Goal: Communication & Community: Answer question/provide support

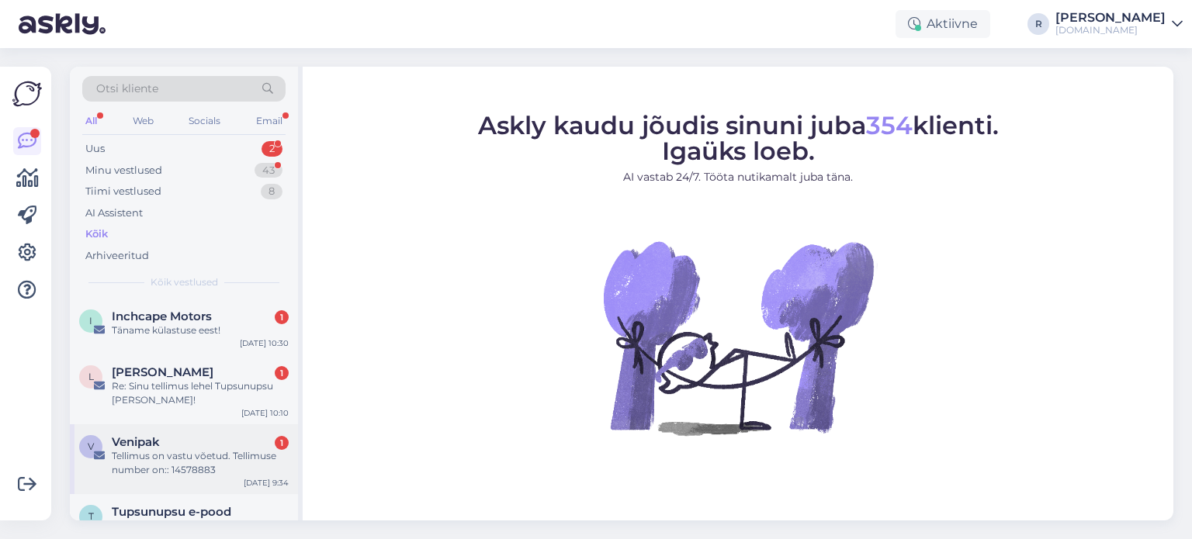
click at [154, 474] on div "Tellimus on vastu võetud. Tellimuse number on:: 14578883" at bounding box center [200, 463] width 177 height 28
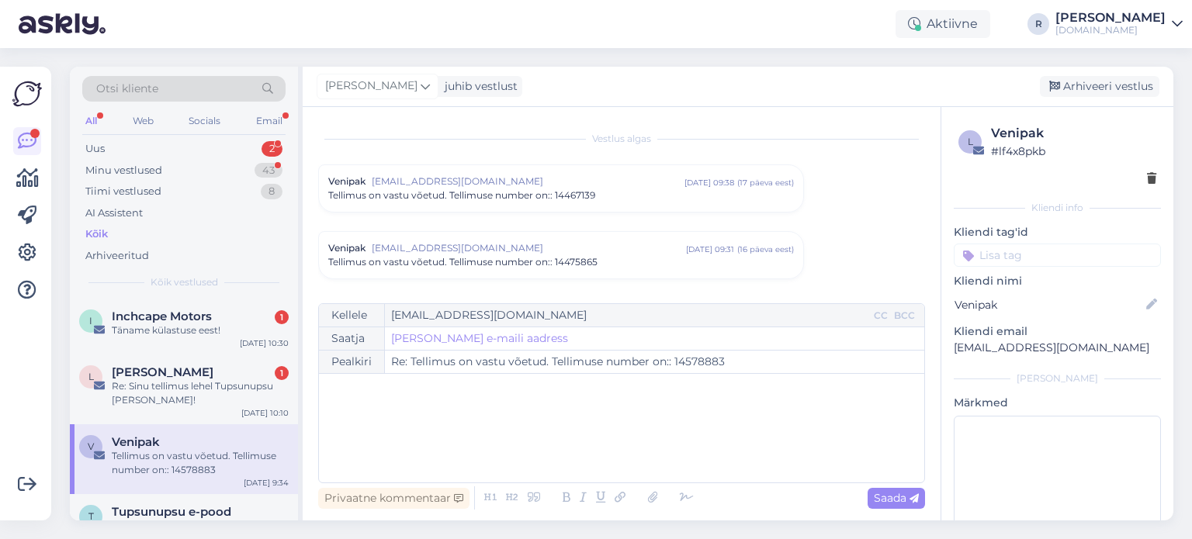
scroll to position [915, 0]
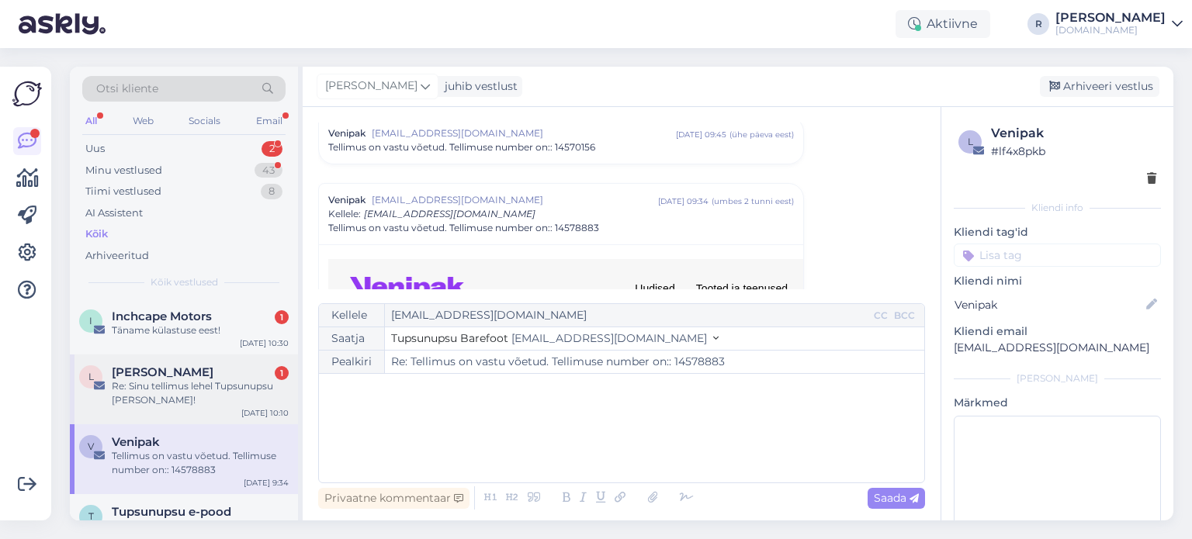
click at [160, 388] on div "Re: Sinu tellimus lehel Tupsunupsu [PERSON_NAME]!" at bounding box center [200, 393] width 177 height 28
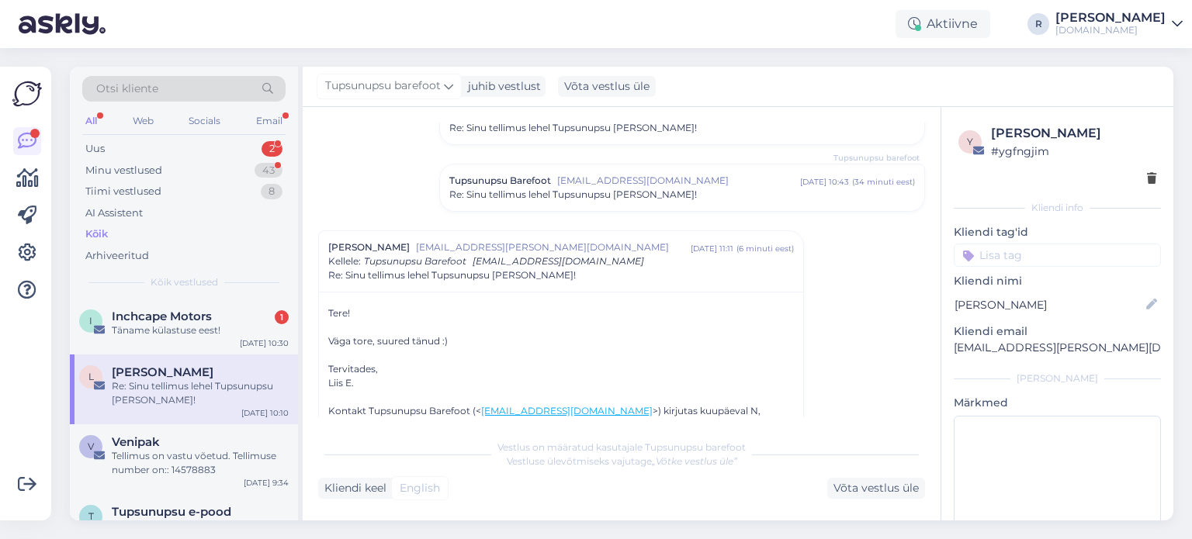
scroll to position [345, 0]
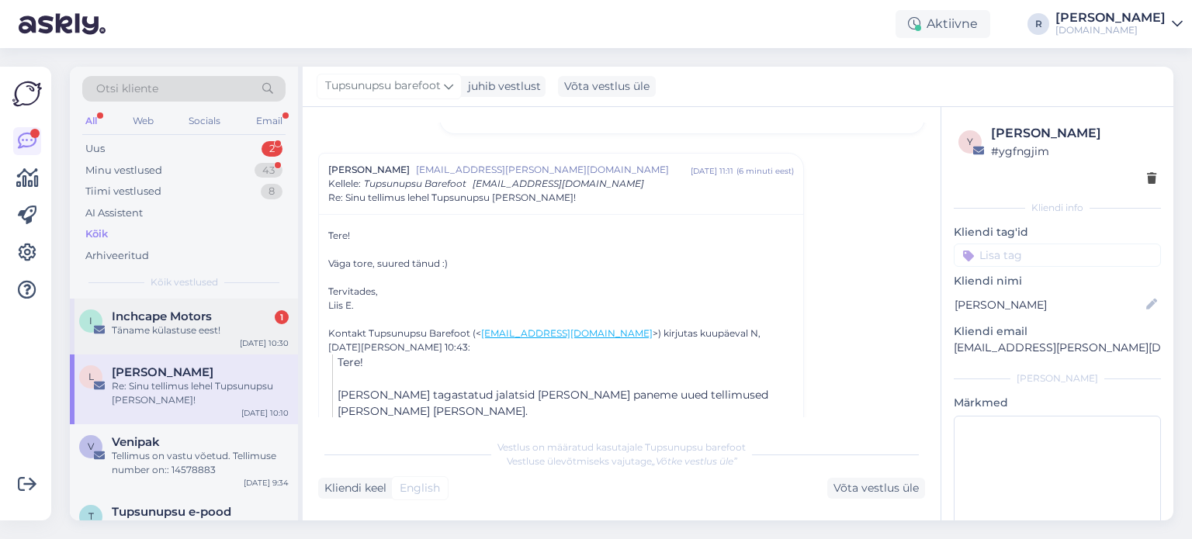
click at [179, 330] on div "Täname külastuse eest!" at bounding box center [200, 330] width 177 height 14
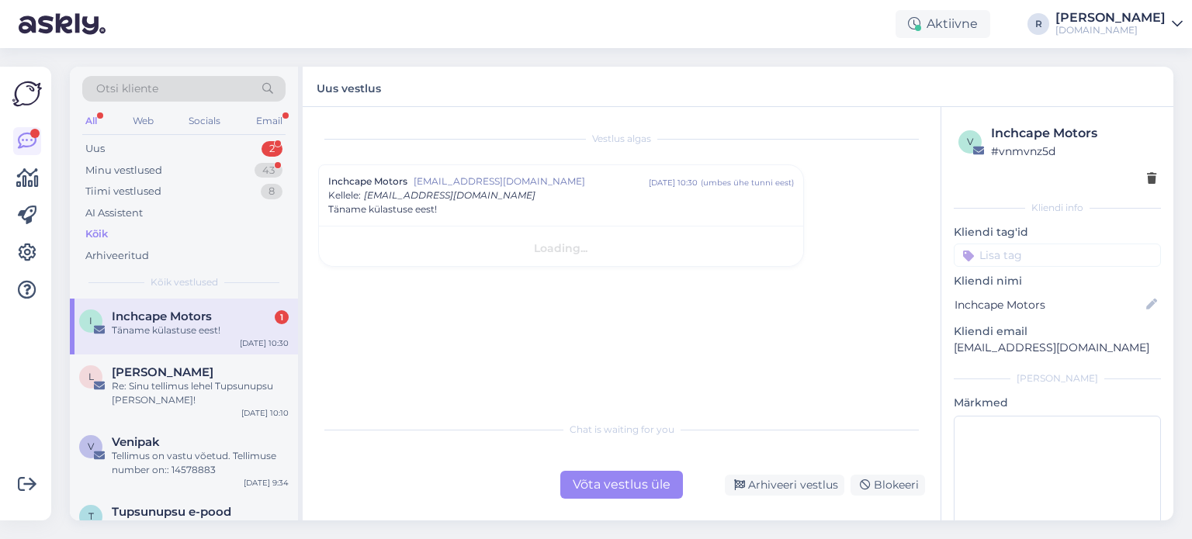
scroll to position [0, 0]
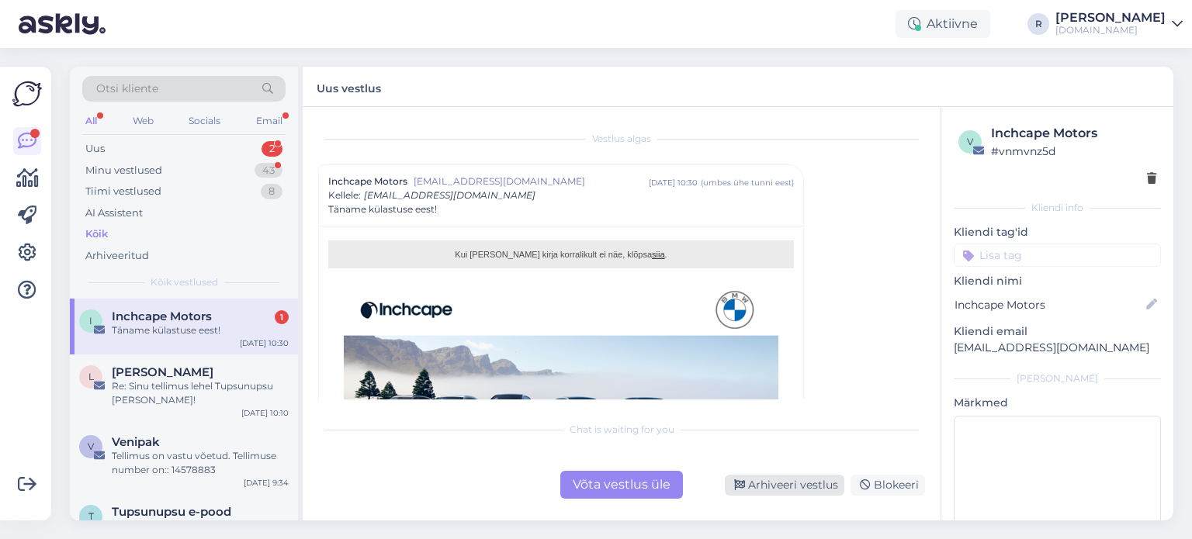
click at [761, 494] on div "Arhiveeri vestlus" at bounding box center [784, 485] width 119 height 21
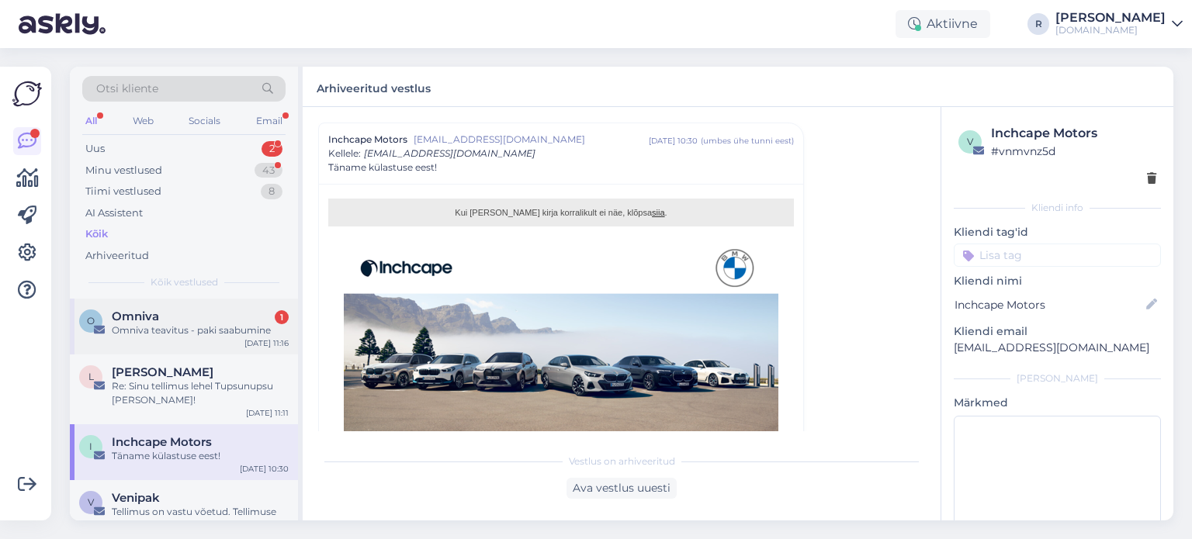
click at [199, 321] on div "Omniva 1" at bounding box center [200, 317] width 177 height 14
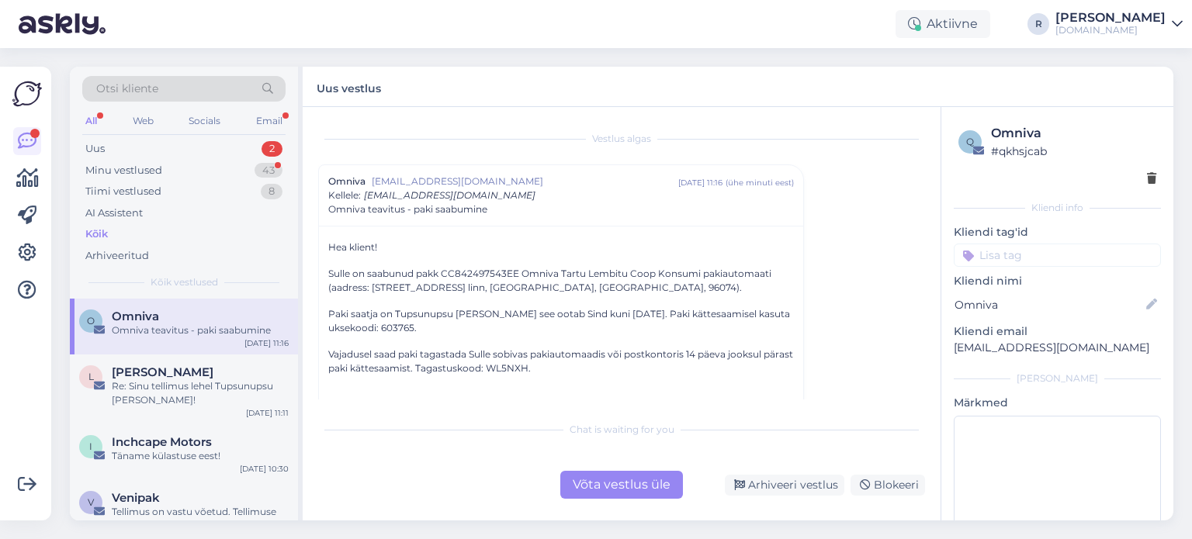
click at [96, 123] on div "All" at bounding box center [91, 121] width 18 height 20
click at [92, 150] on div "Uus" at bounding box center [94, 149] width 19 height 16
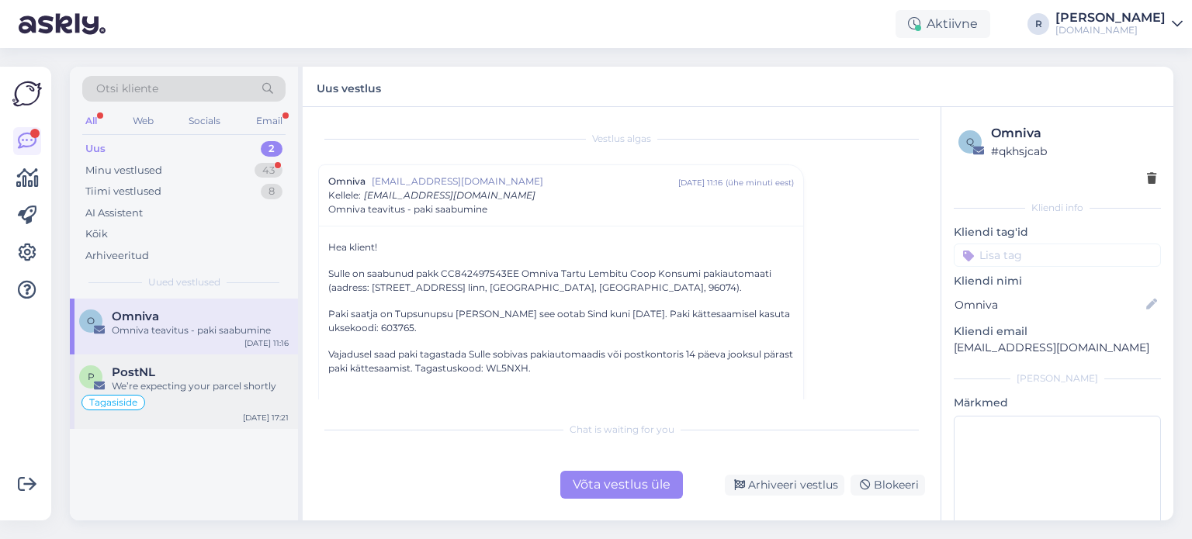
click at [210, 379] on div "We’re expecting your parcel shortly" at bounding box center [200, 386] width 177 height 14
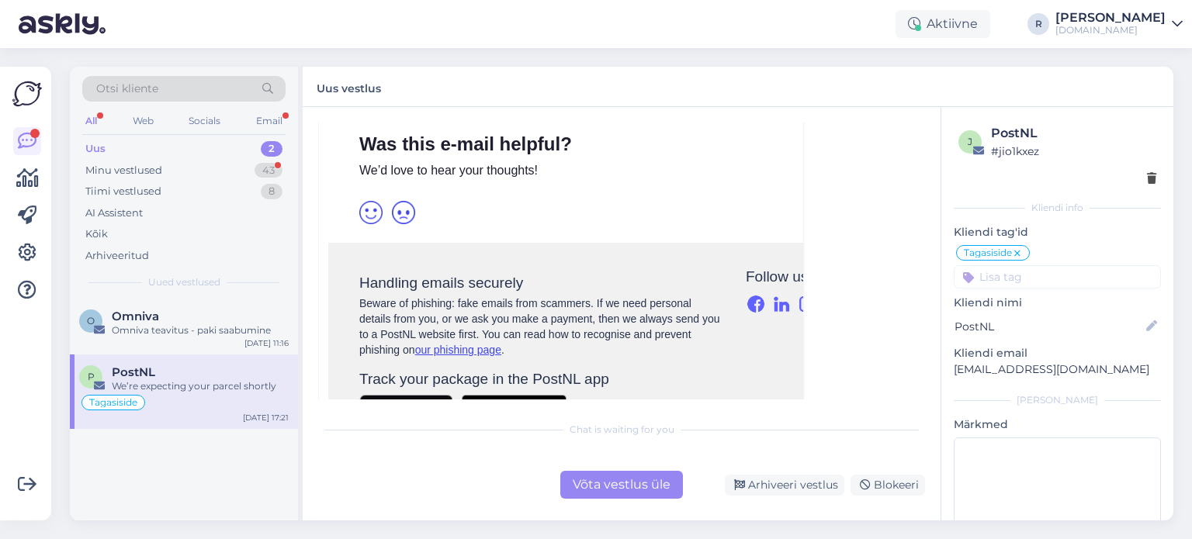
scroll to position [698, 0]
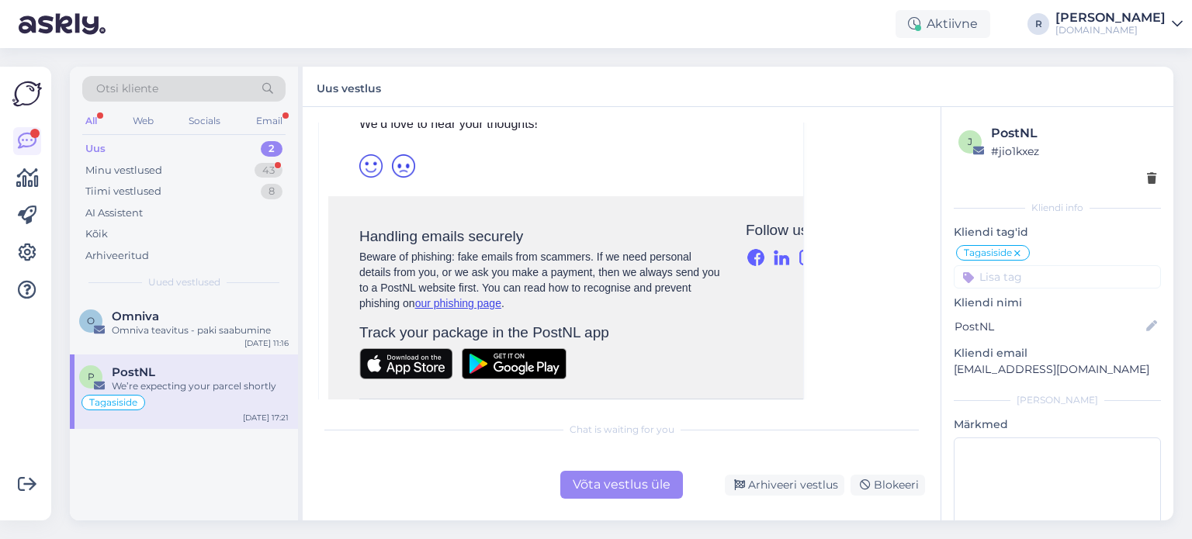
click at [626, 479] on div "Võta vestlus üle" at bounding box center [621, 485] width 123 height 28
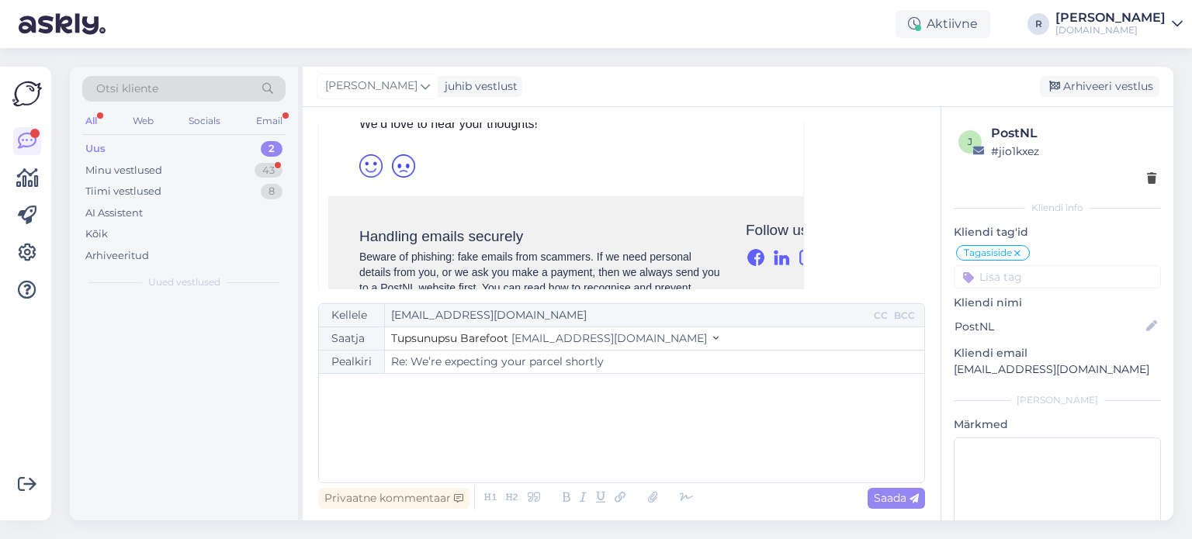
scroll to position [109, 0]
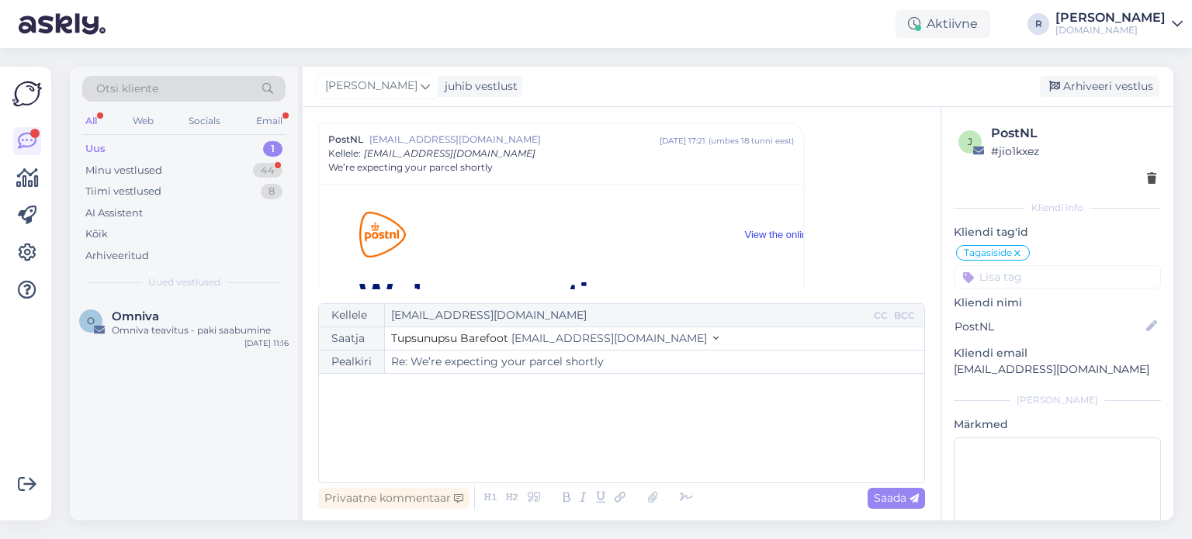
click at [93, 120] on div "All" at bounding box center [91, 121] width 18 height 20
click at [116, 154] on div "Uus 1" at bounding box center [183, 149] width 203 height 22
click at [102, 237] on div "Kõik" at bounding box center [96, 235] width 22 height 16
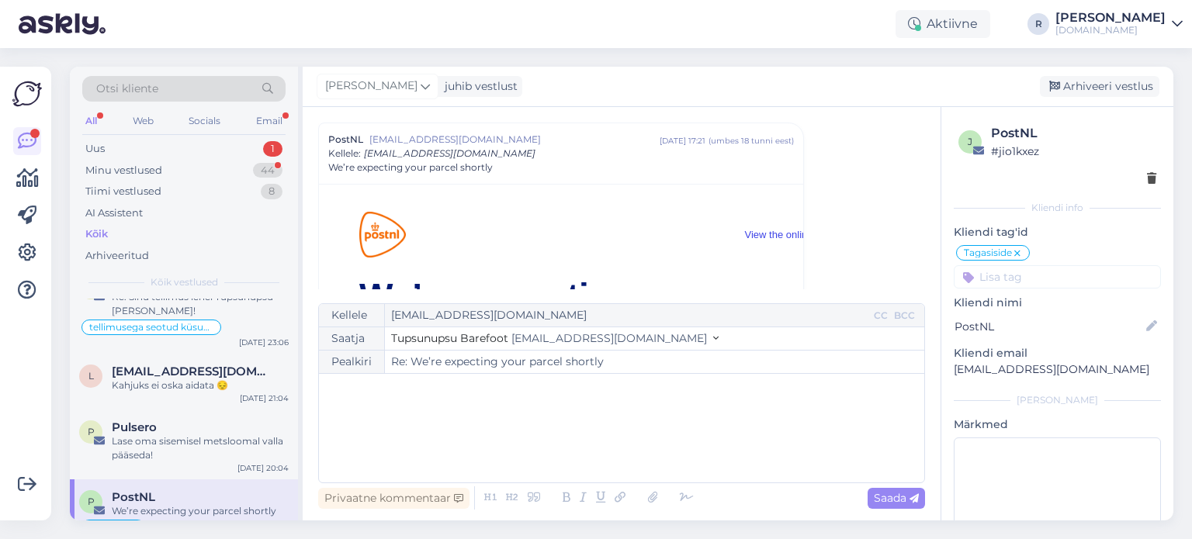
scroll to position [388, 0]
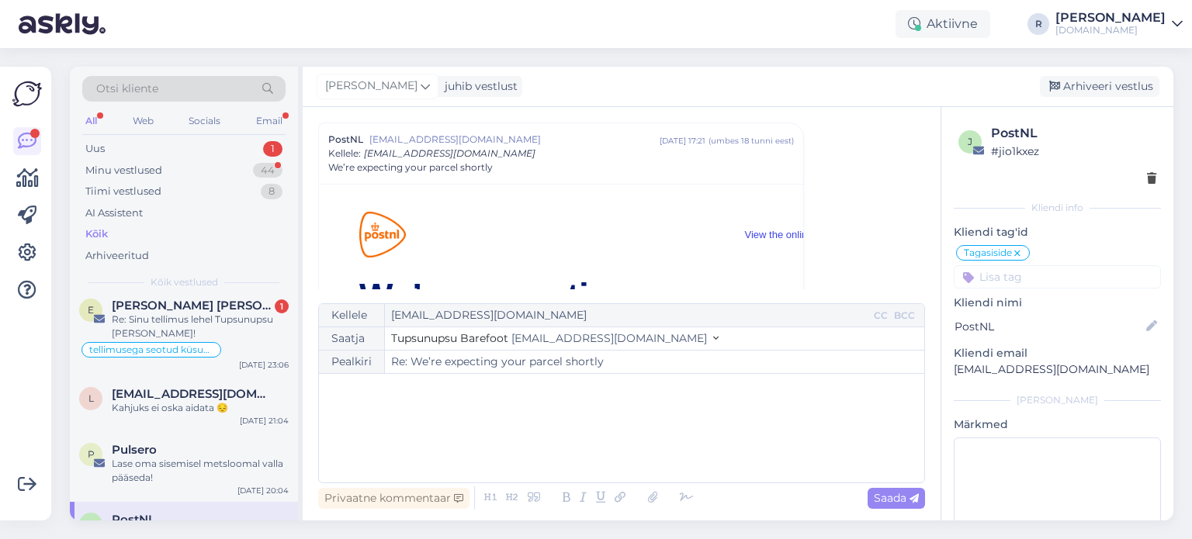
click at [228, 325] on div "Re: Sinu tellimus lehel Tupsunupsu [PERSON_NAME]!" at bounding box center [200, 327] width 177 height 28
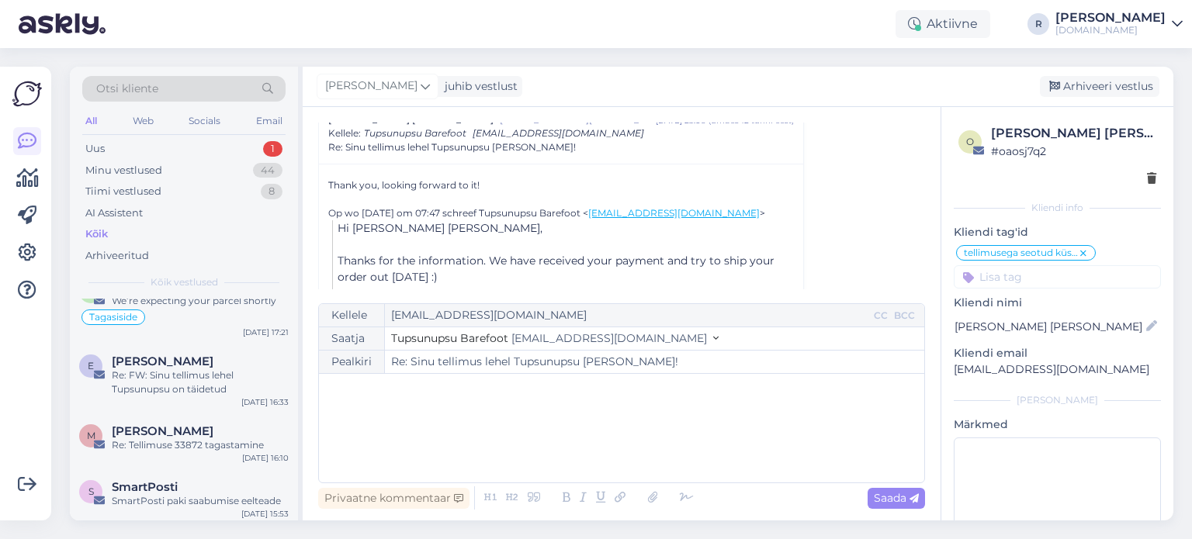
scroll to position [310, 0]
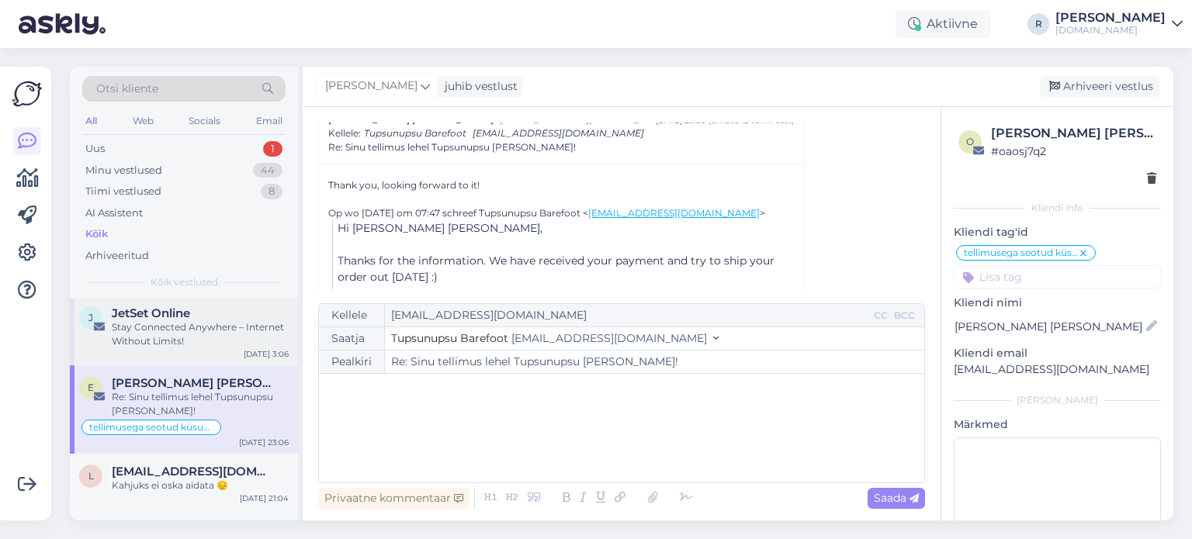
click at [209, 342] on div "Stay Connected Anywhere – Internet Without Limits!" at bounding box center [200, 334] width 177 height 28
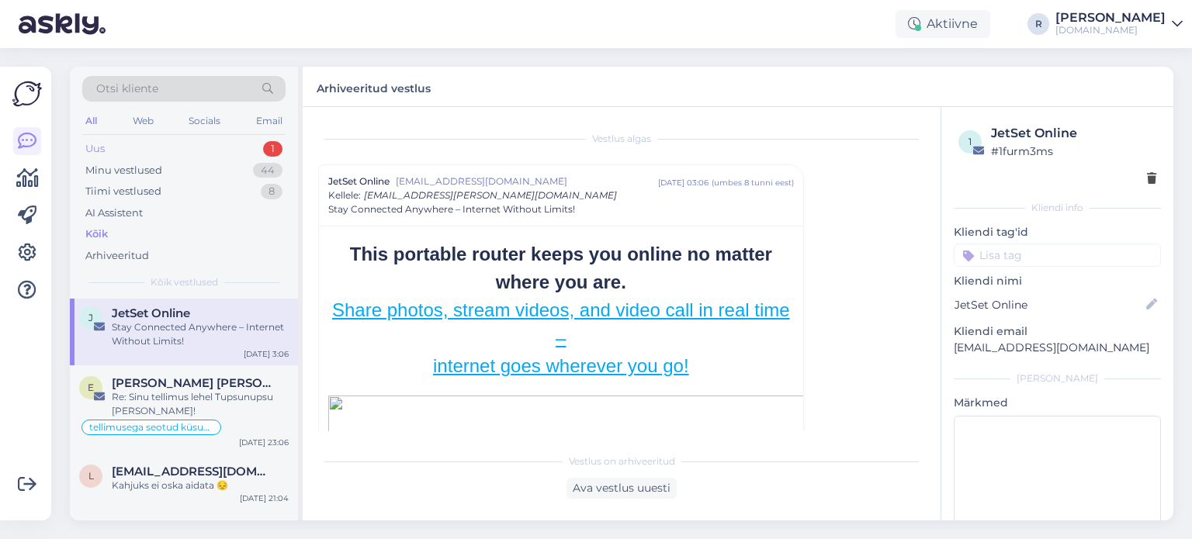
click at [158, 148] on div "Uus 1" at bounding box center [183, 149] width 203 height 22
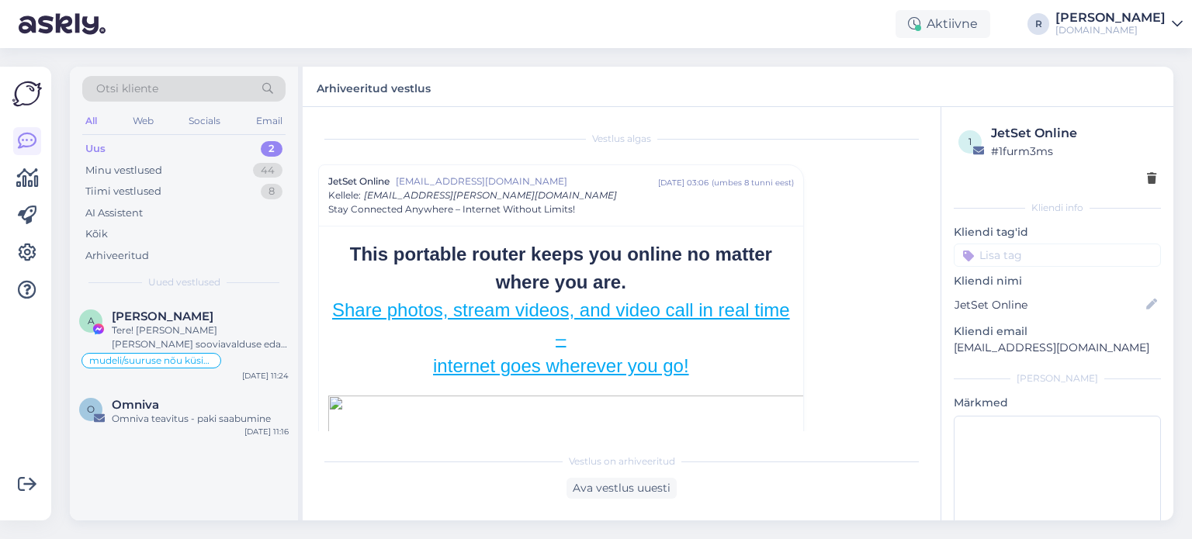
click at [87, 112] on div "All" at bounding box center [91, 121] width 18 height 20
click at [100, 232] on div "Kõik" at bounding box center [96, 235] width 22 height 16
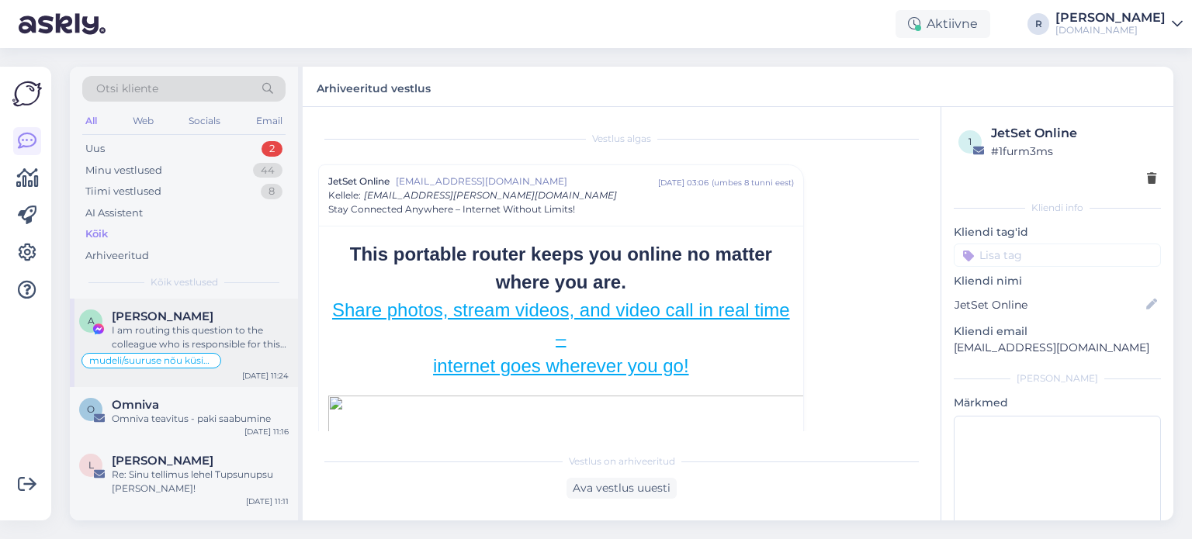
click at [187, 320] on span "[PERSON_NAME]" at bounding box center [163, 317] width 102 height 14
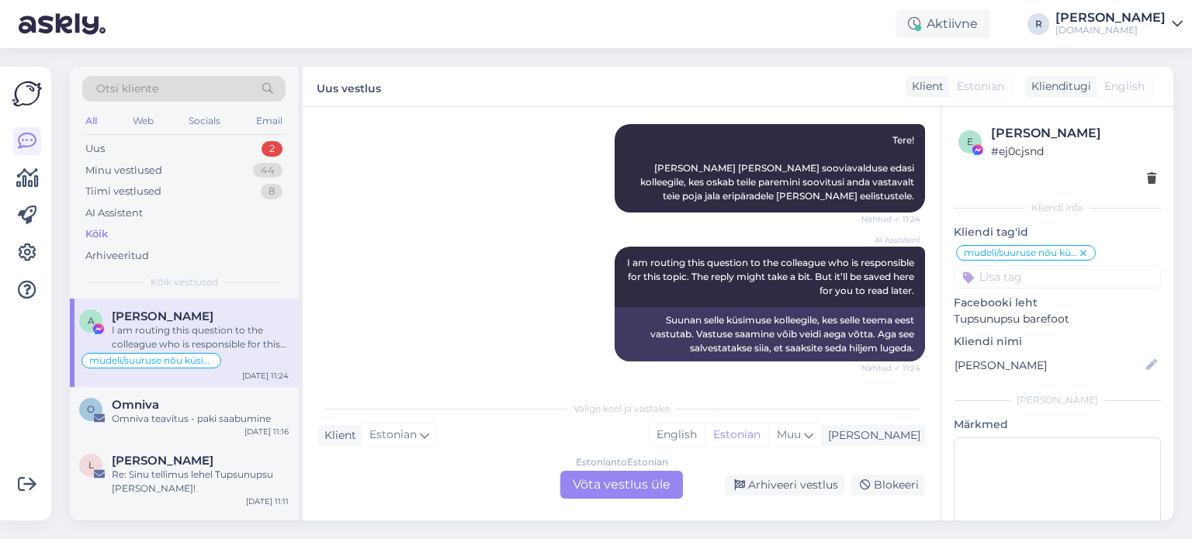
scroll to position [5249, 0]
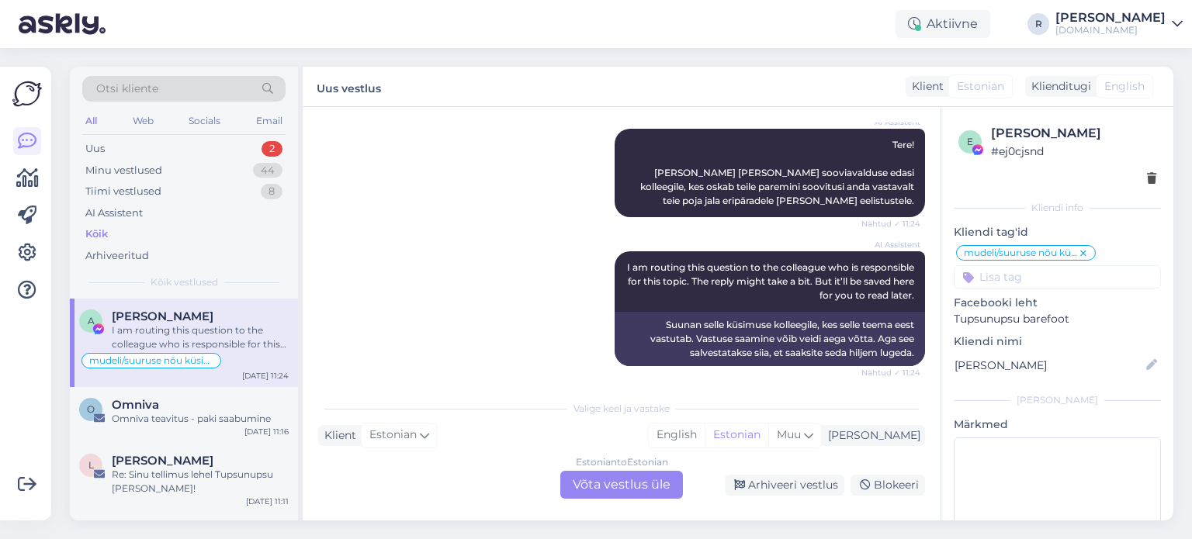
click at [612, 483] on div "Estonian to Estonian Võta vestlus üle" at bounding box center [621, 485] width 123 height 28
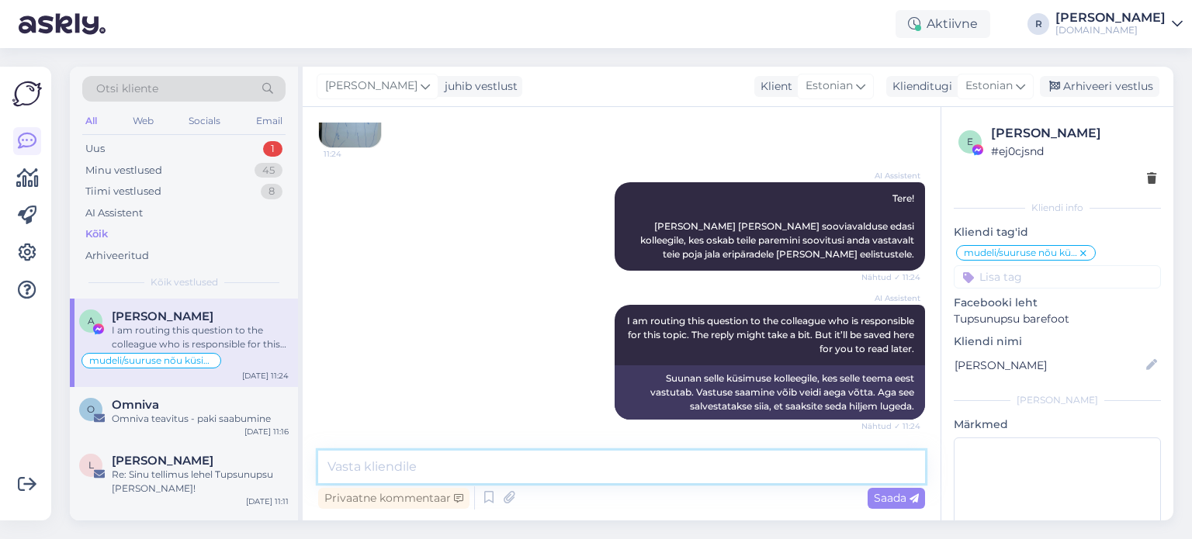
click at [448, 461] on textarea at bounding box center [621, 467] width 607 height 33
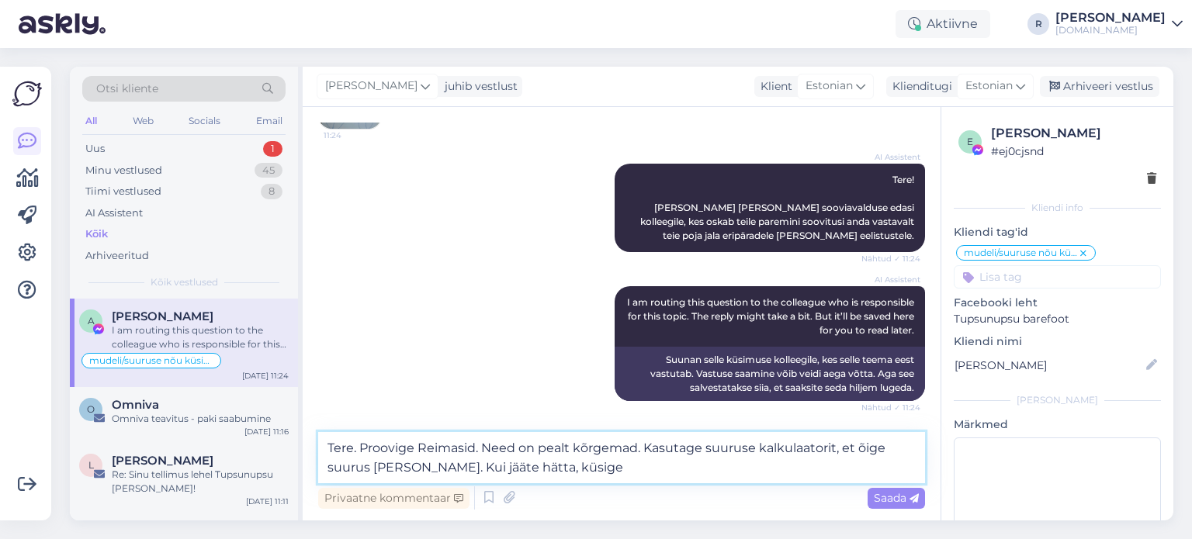
type textarea "Tere. Proovige Reimasid. Need on pealt kõrgemad. Kasutage suuruse kalkulaatorit…"
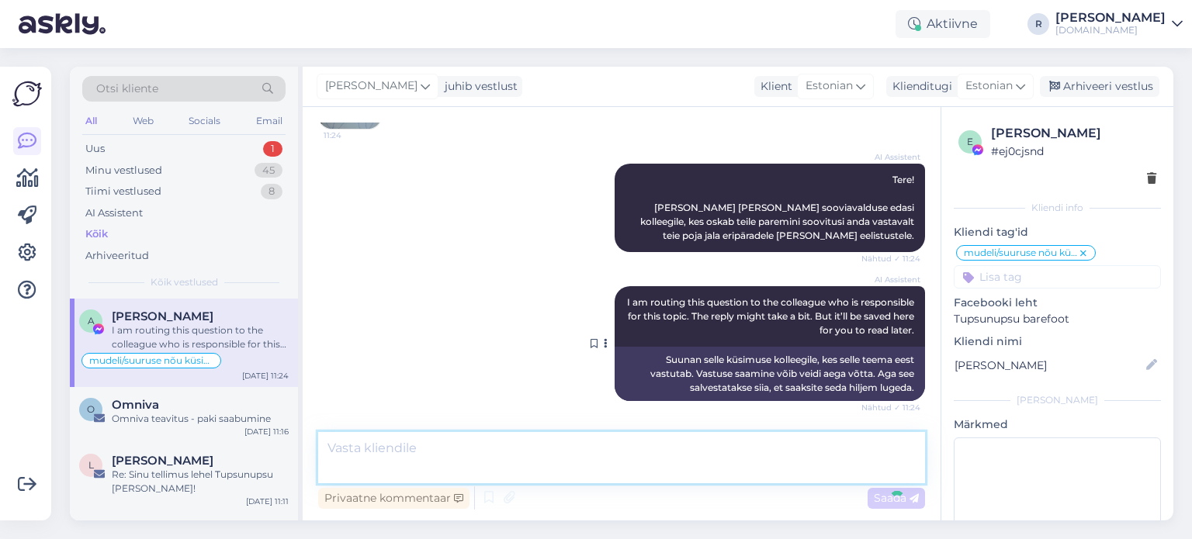
scroll to position [5595, 0]
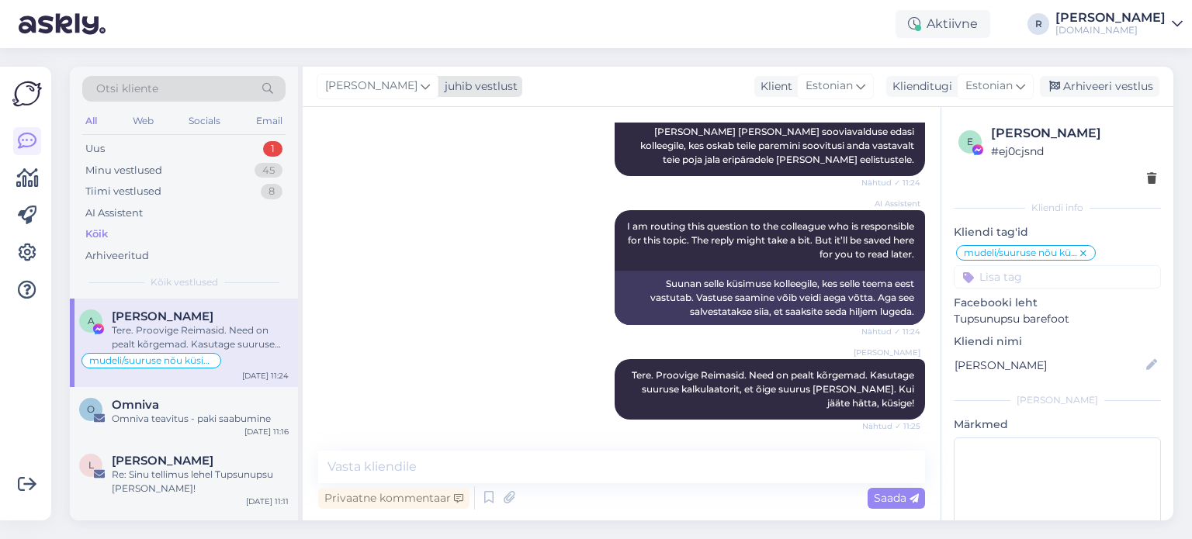
click at [358, 92] on span "[PERSON_NAME]" at bounding box center [371, 86] width 92 height 17
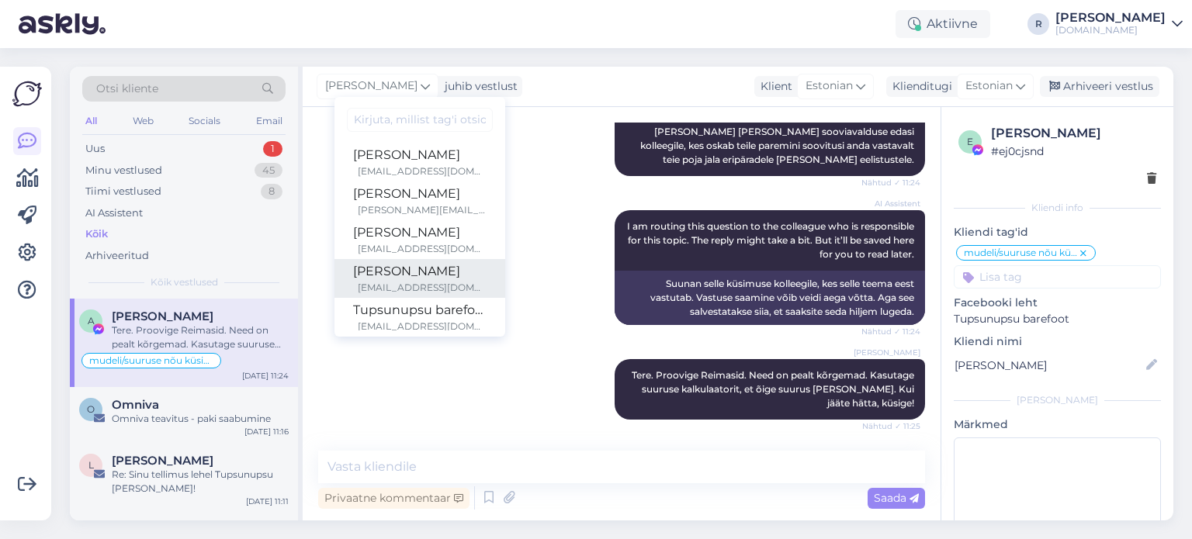
click at [362, 278] on div "[PERSON_NAME]" at bounding box center [419, 271] width 133 height 19
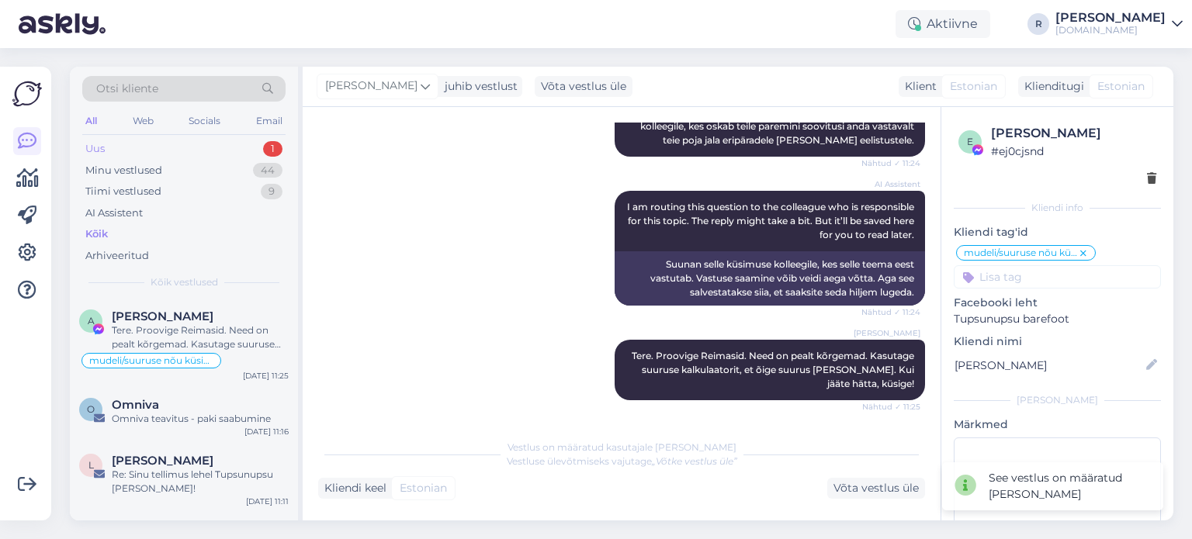
click at [107, 142] on div "Uus 1" at bounding box center [183, 149] width 203 height 22
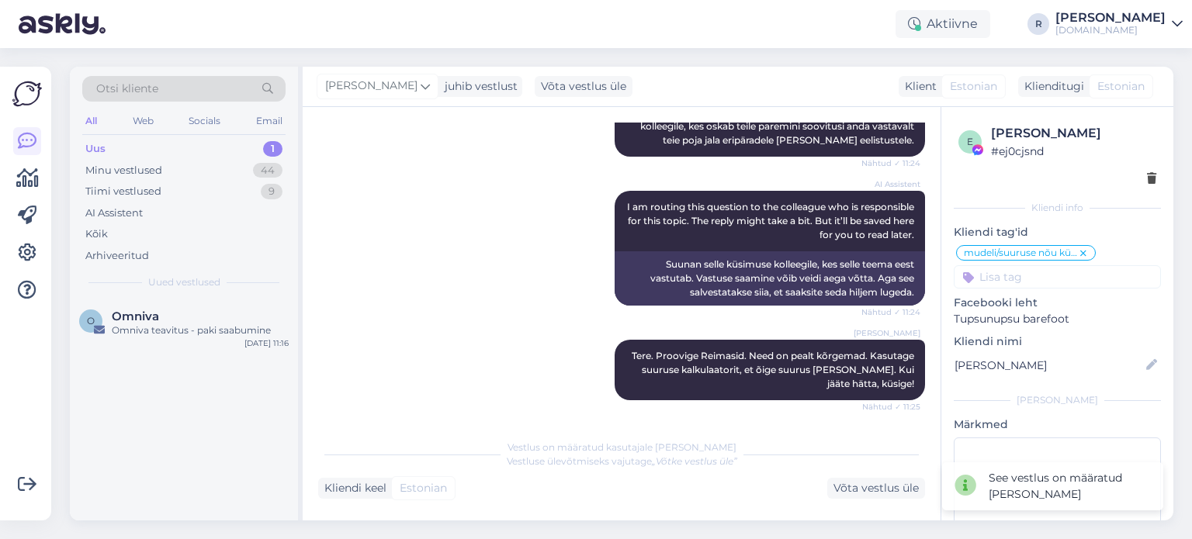
click at [92, 119] on div "All" at bounding box center [91, 121] width 18 height 20
click at [88, 123] on div "All" at bounding box center [91, 121] width 18 height 20
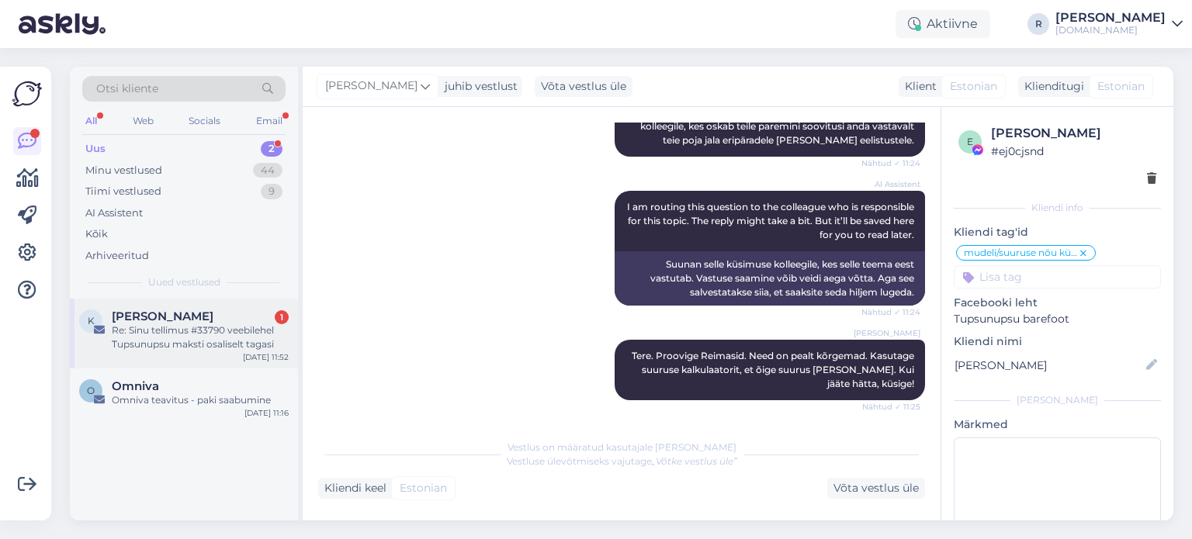
click at [158, 331] on div "Re: Sinu tellimus #33790 veebilehel Tupsunupsu maksti osaliselt tagasi" at bounding box center [200, 337] width 177 height 28
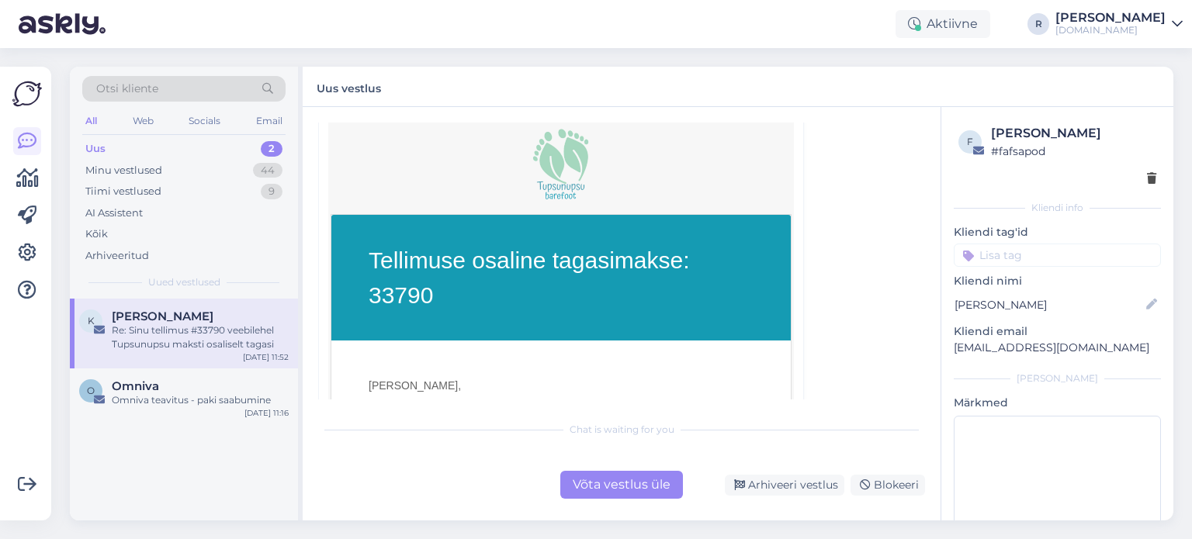
scroll to position [673, 0]
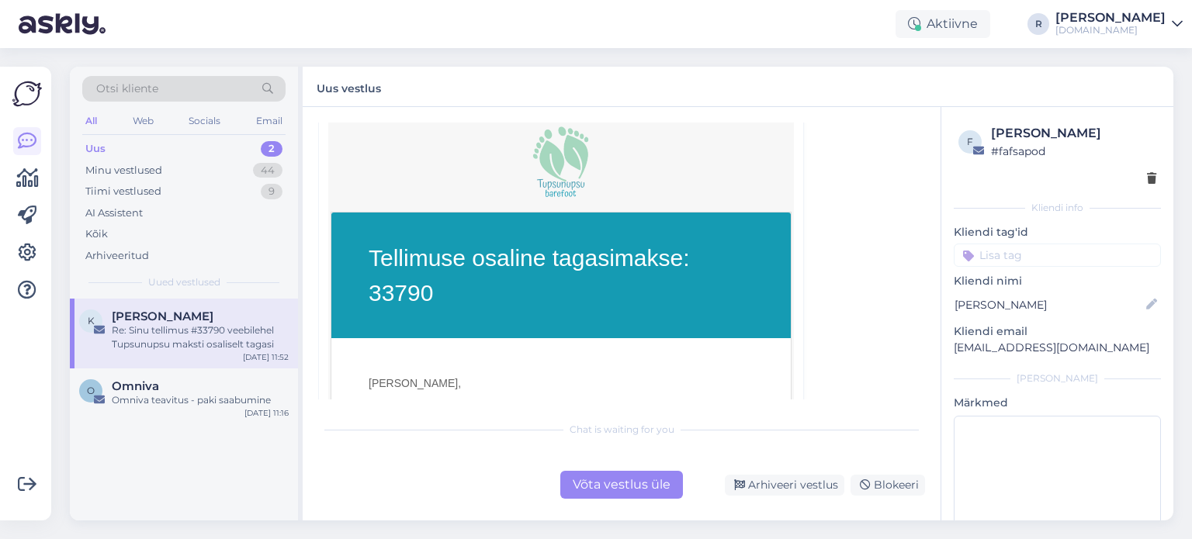
click at [401, 289] on h1 "Tellimuse osaline tagasimakse: 33790" at bounding box center [560, 275] width 385 height 70
copy h1 "33790"
click at [631, 486] on div "Võta vestlus üle" at bounding box center [621, 485] width 123 height 28
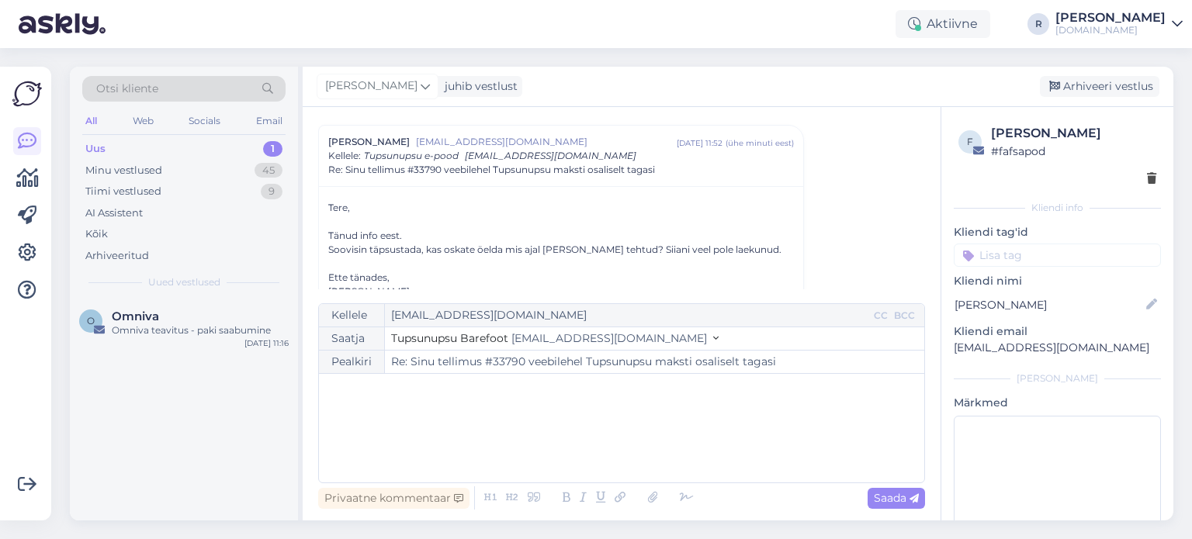
scroll to position [57, 0]
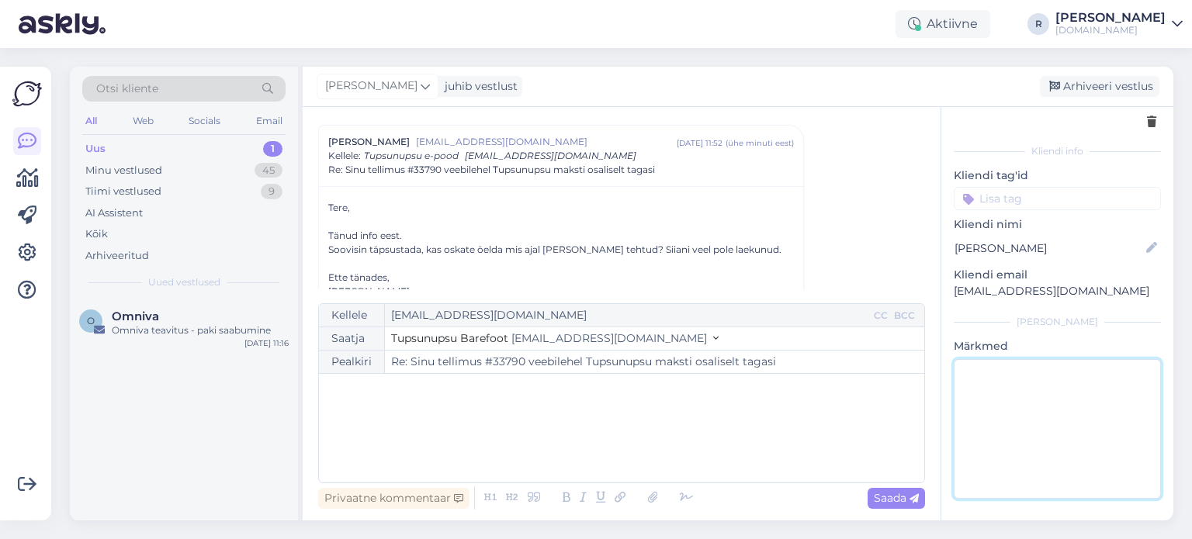
click at [1000, 373] on textarea at bounding box center [1056, 429] width 207 height 140
type textarea "vastatud"
click at [661, 413] on div "﻿" at bounding box center [622, 428] width 590 height 93
click at [88, 119] on div "All" at bounding box center [91, 121] width 18 height 20
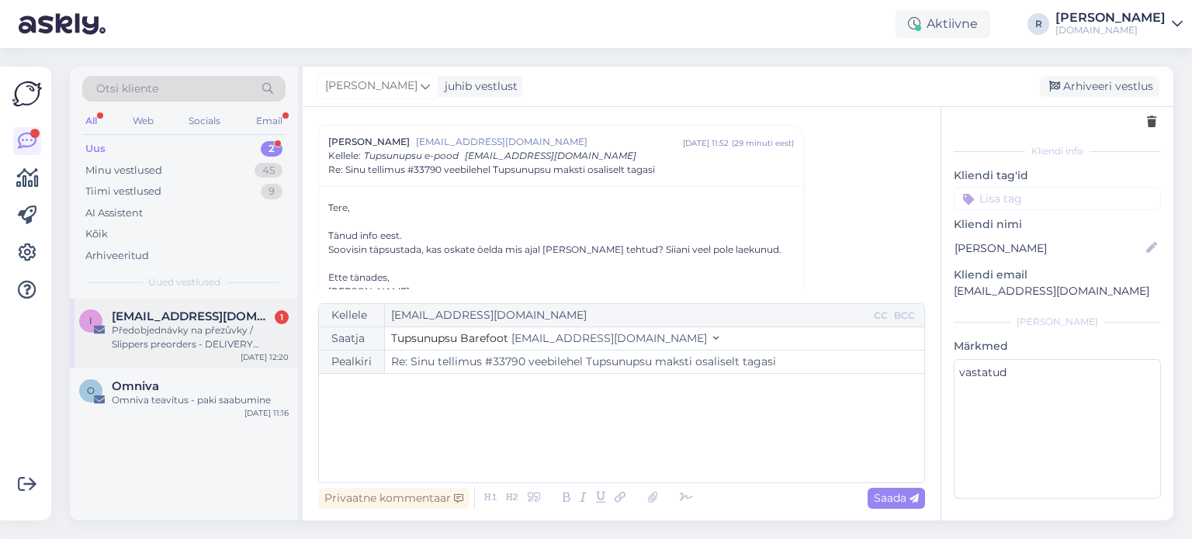
click at [200, 318] on span "[EMAIL_ADDRESS][DOMAIN_NAME]" at bounding box center [192, 317] width 161 height 14
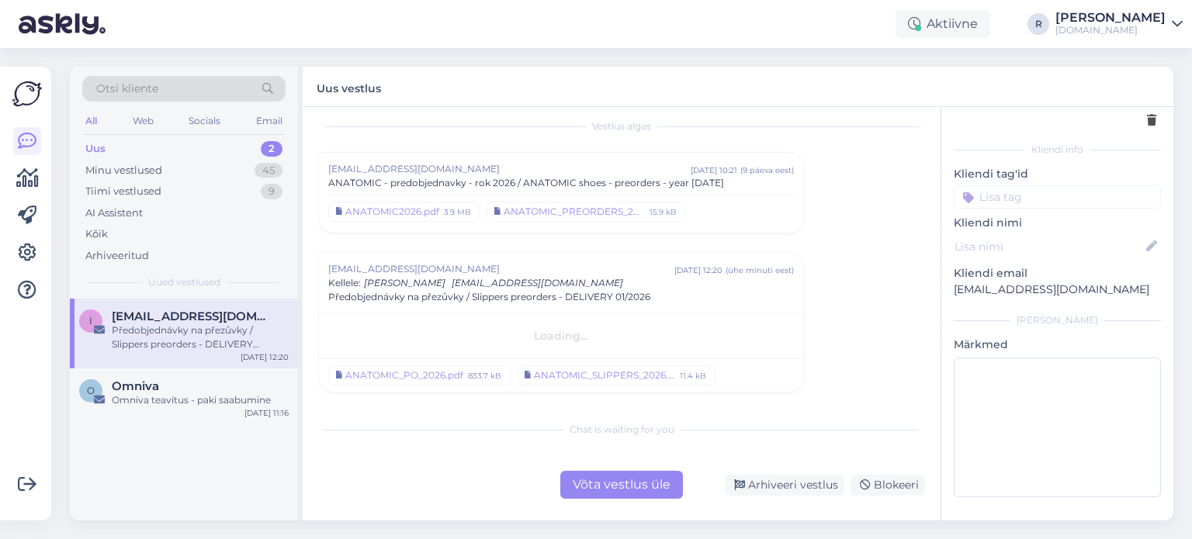
scroll to position [44, 0]
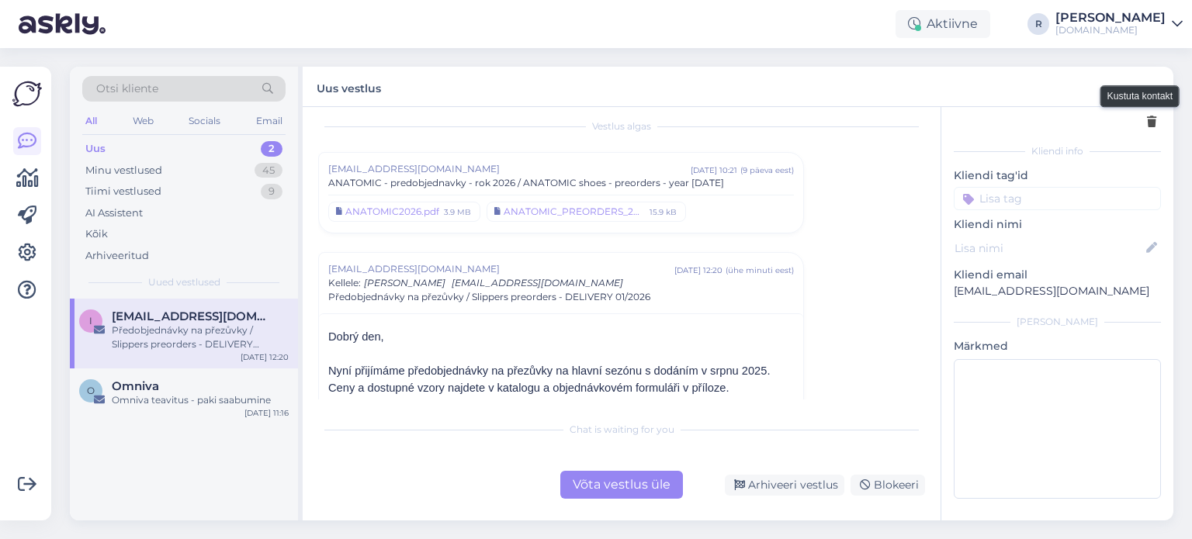
click at [1147, 119] on icon at bounding box center [1151, 122] width 9 height 11
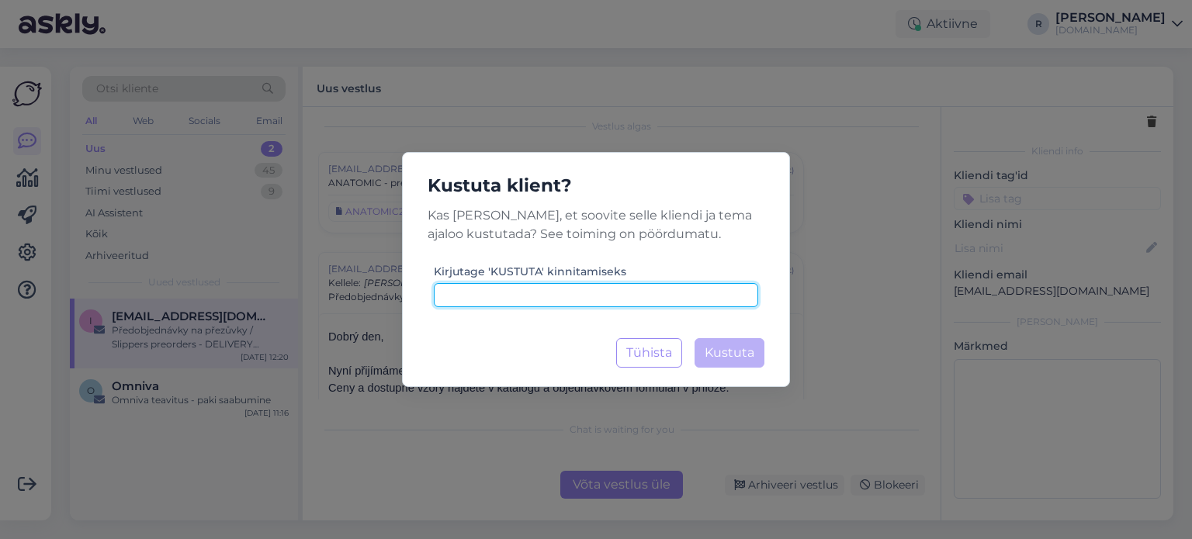
click at [656, 305] on input at bounding box center [596, 295] width 324 height 24
type input "kustuta"
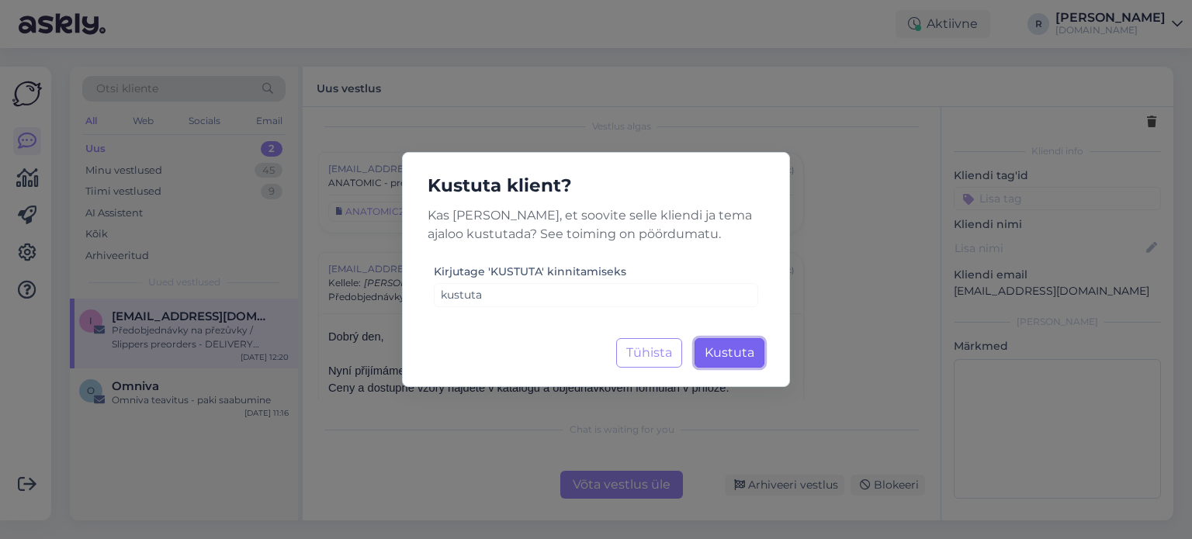
click at [723, 355] on span "Kustuta" at bounding box center [729, 352] width 50 height 15
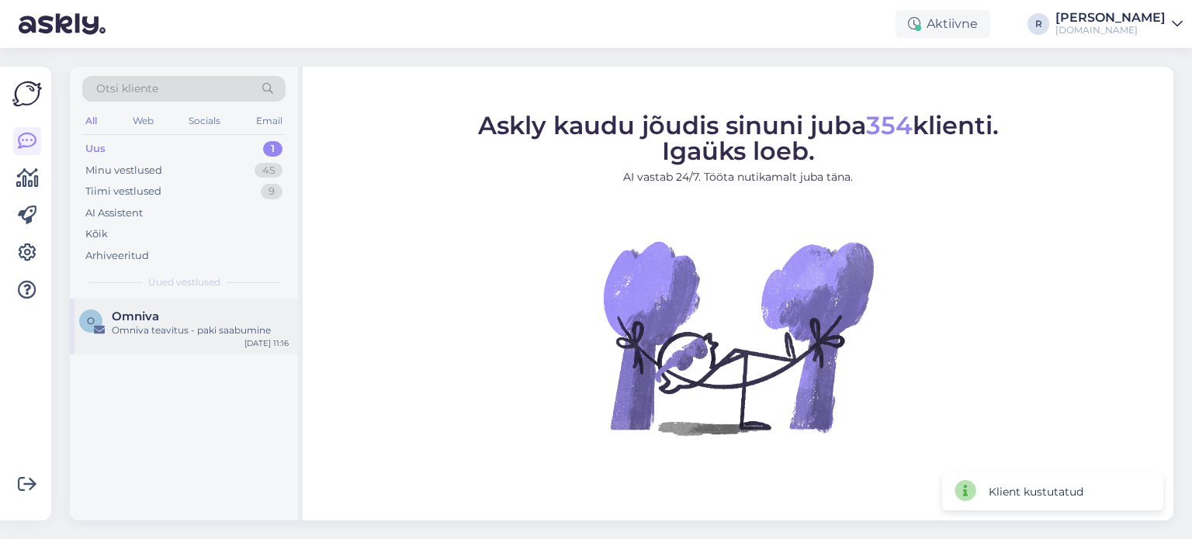
click at [197, 334] on div "Omniva teavitus - paki saabumine" at bounding box center [200, 330] width 177 height 14
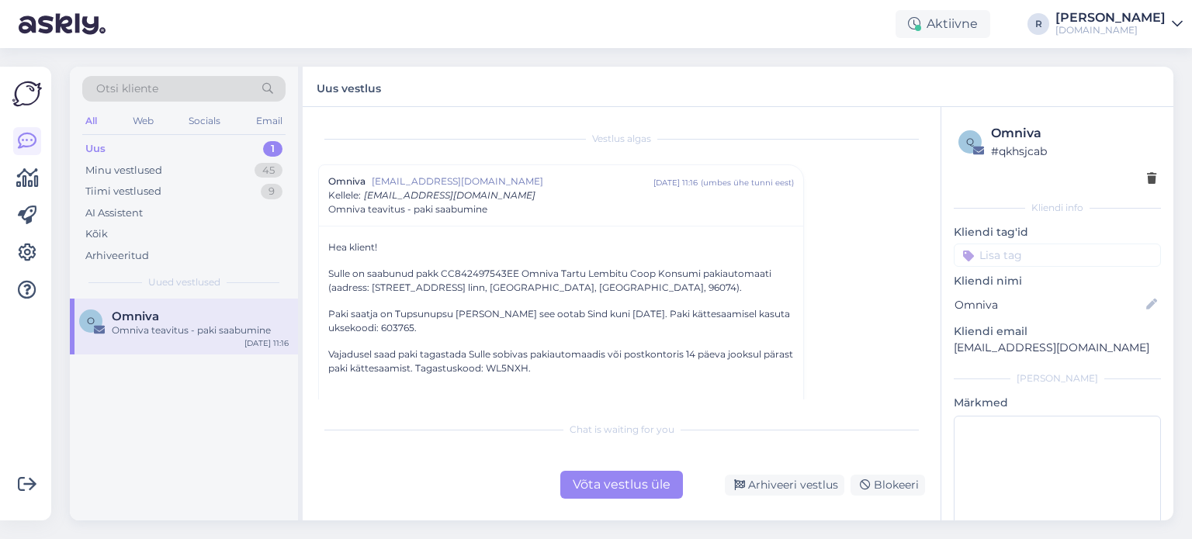
click at [615, 489] on div "Võta vestlus üle" at bounding box center [621, 485] width 123 height 28
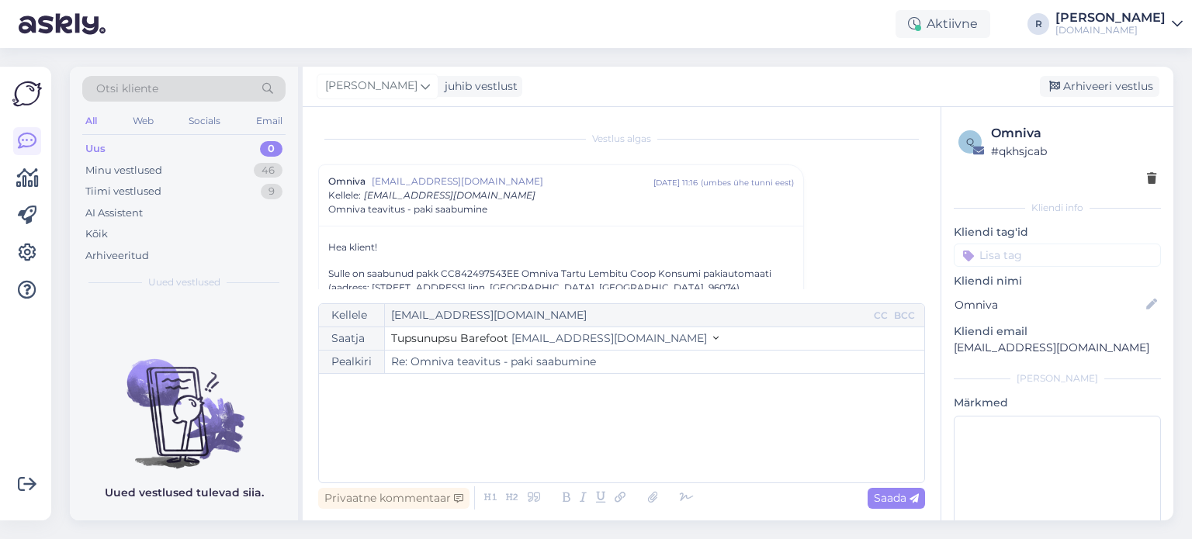
scroll to position [42, 0]
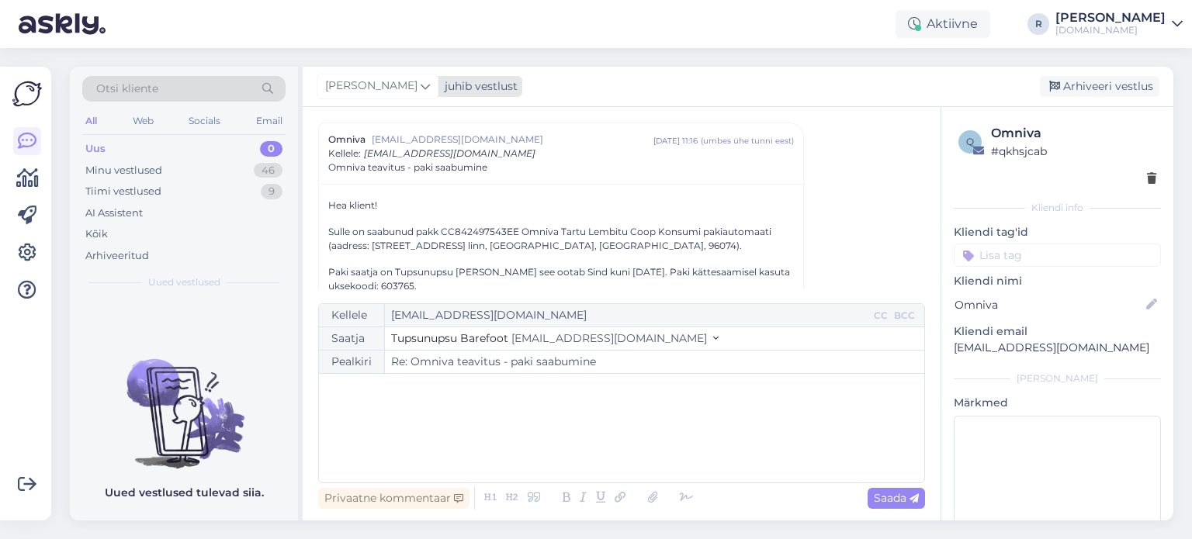
click at [360, 92] on div "[PERSON_NAME]" at bounding box center [378, 86] width 122 height 25
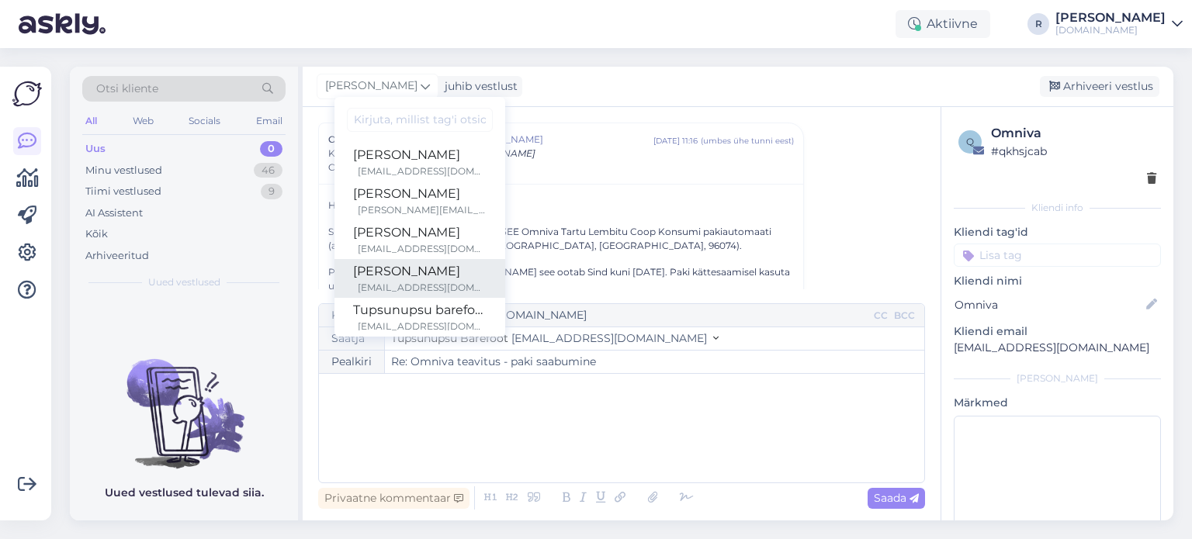
click at [365, 269] on div "[PERSON_NAME]" at bounding box center [419, 271] width 133 height 19
